Goal: Transaction & Acquisition: Subscribe to service/newsletter

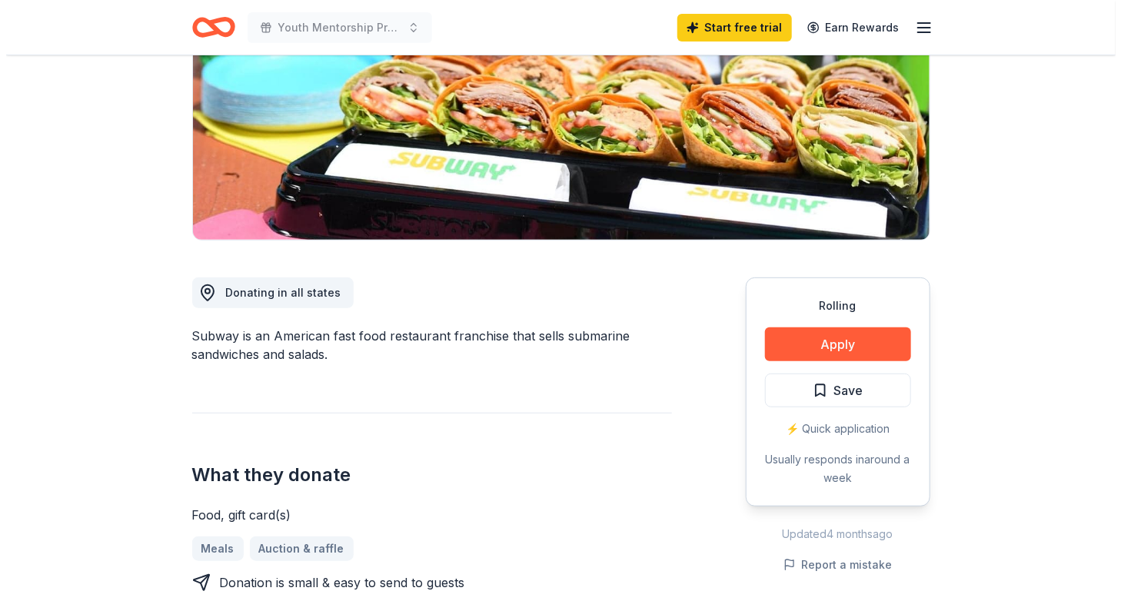
scroll to position [308, 0]
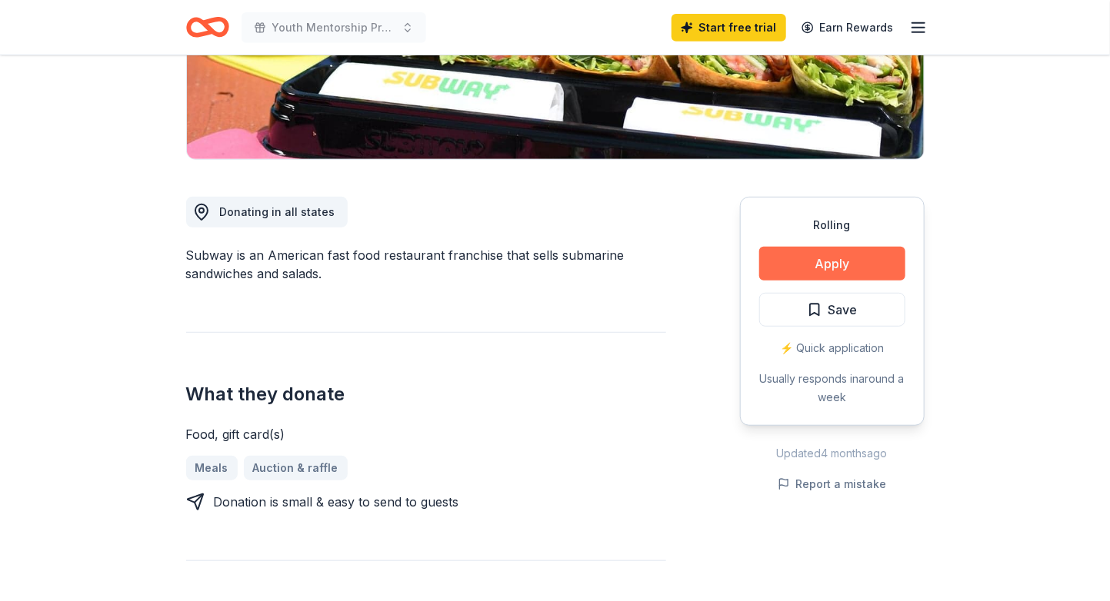
click at [828, 266] on button "Apply" at bounding box center [832, 264] width 146 height 34
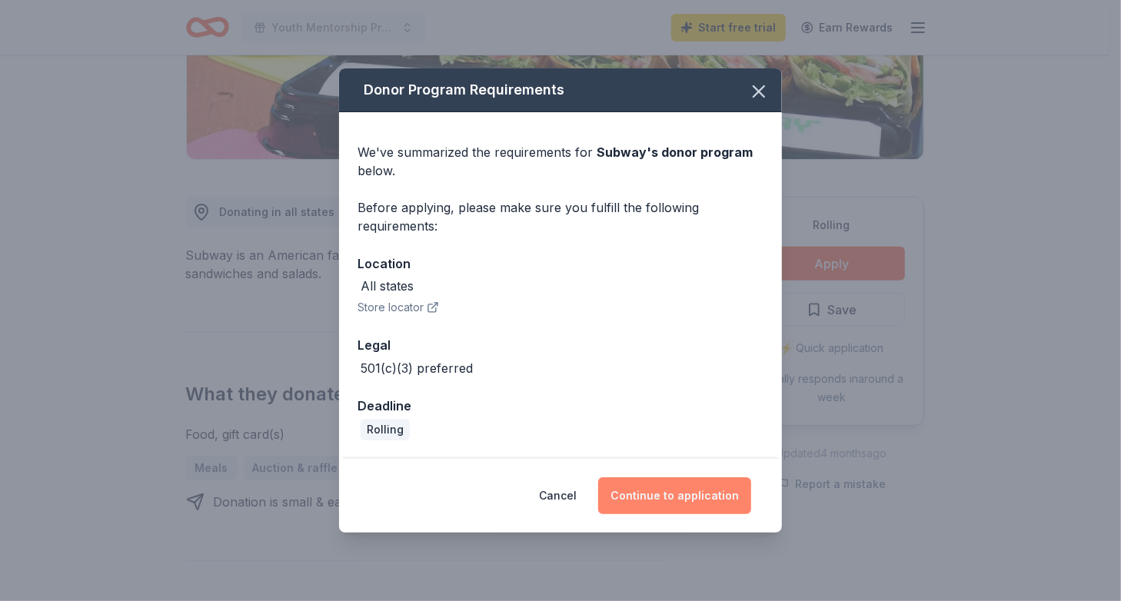
click at [677, 496] on button "Continue to application" at bounding box center [674, 496] width 153 height 37
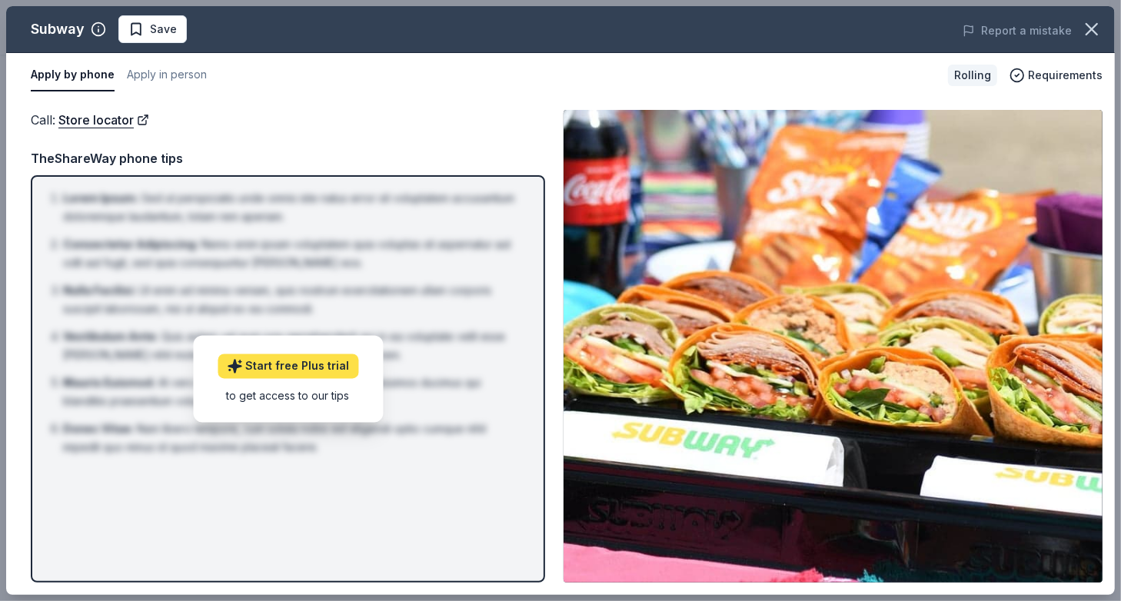
click at [305, 368] on link "Start free Plus trial" at bounding box center [288, 366] width 141 height 25
click at [394, 130] on div "Call : Store locator TheShareWay phone tips Lorem Ipsum : Sed ut perspiciatis u…" at bounding box center [288, 346] width 514 height 473
click at [95, 119] on link "Store locator" at bounding box center [103, 120] width 91 height 20
click at [247, 118] on div "Call : Store locator" at bounding box center [288, 120] width 514 height 20
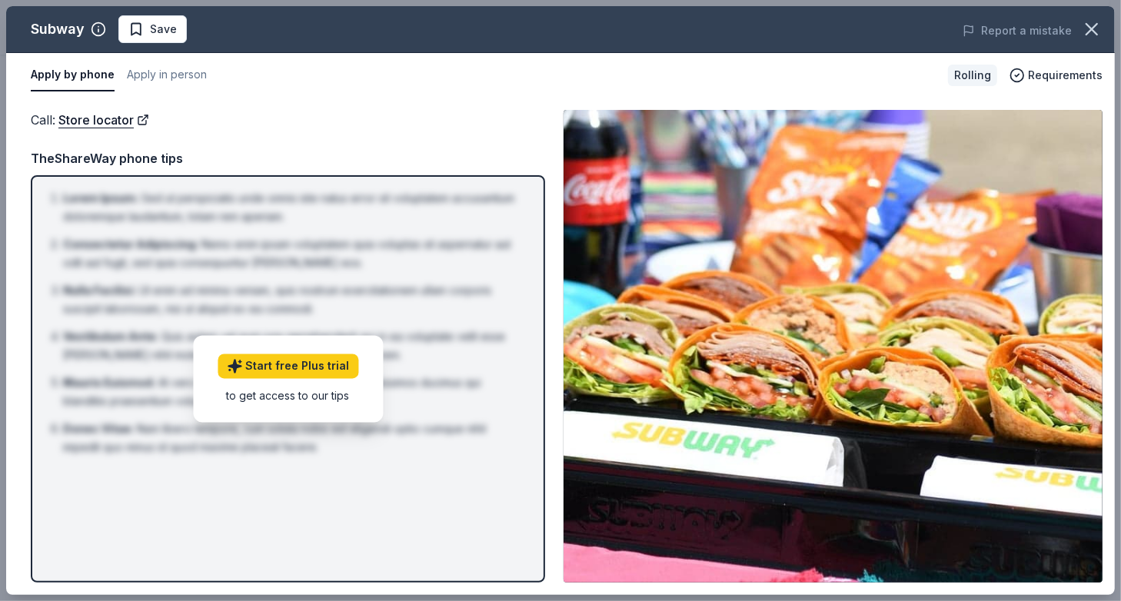
click at [247, 118] on div "Call : Store locator" at bounding box center [288, 120] width 514 height 20
click at [102, 68] on button "Apply by phone" at bounding box center [73, 75] width 84 height 32
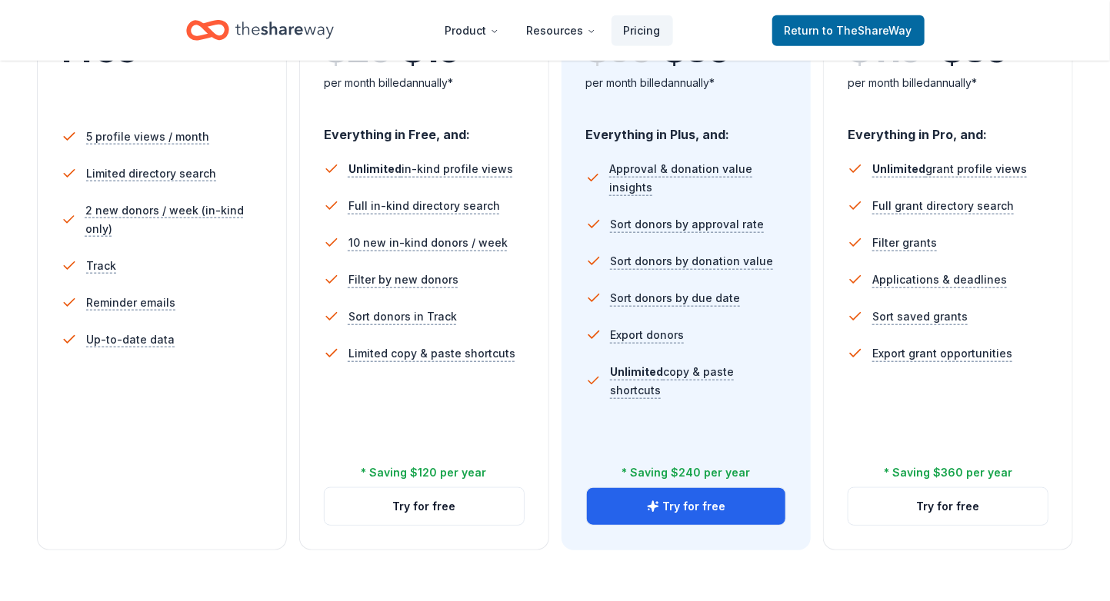
scroll to position [538, 0]
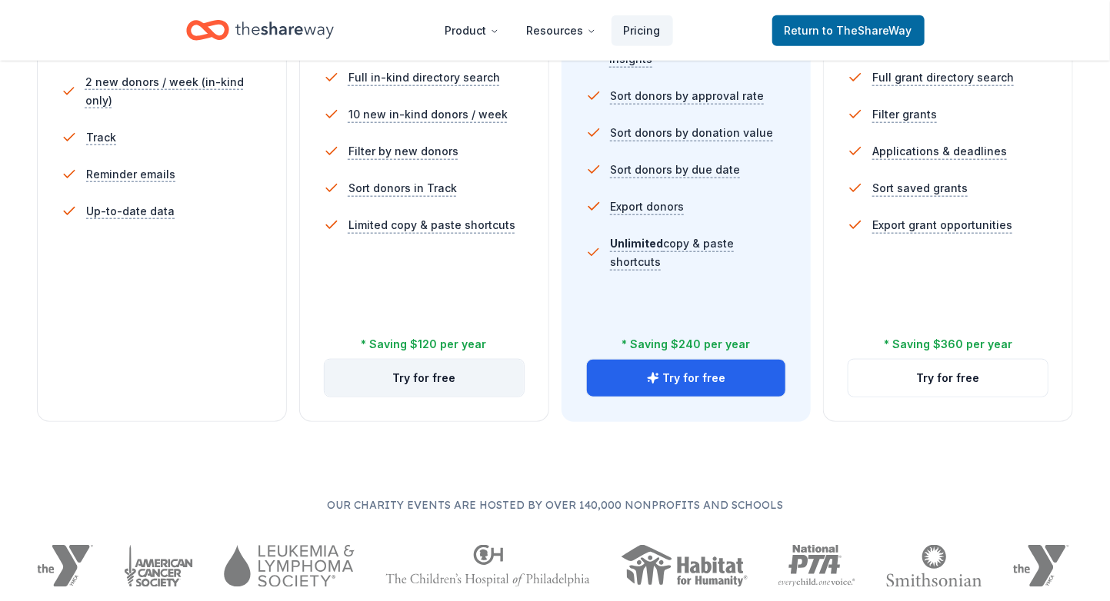
click at [451, 379] on button "Try for free" at bounding box center [423, 378] width 199 height 37
